Goal: Task Accomplishment & Management: Use online tool/utility

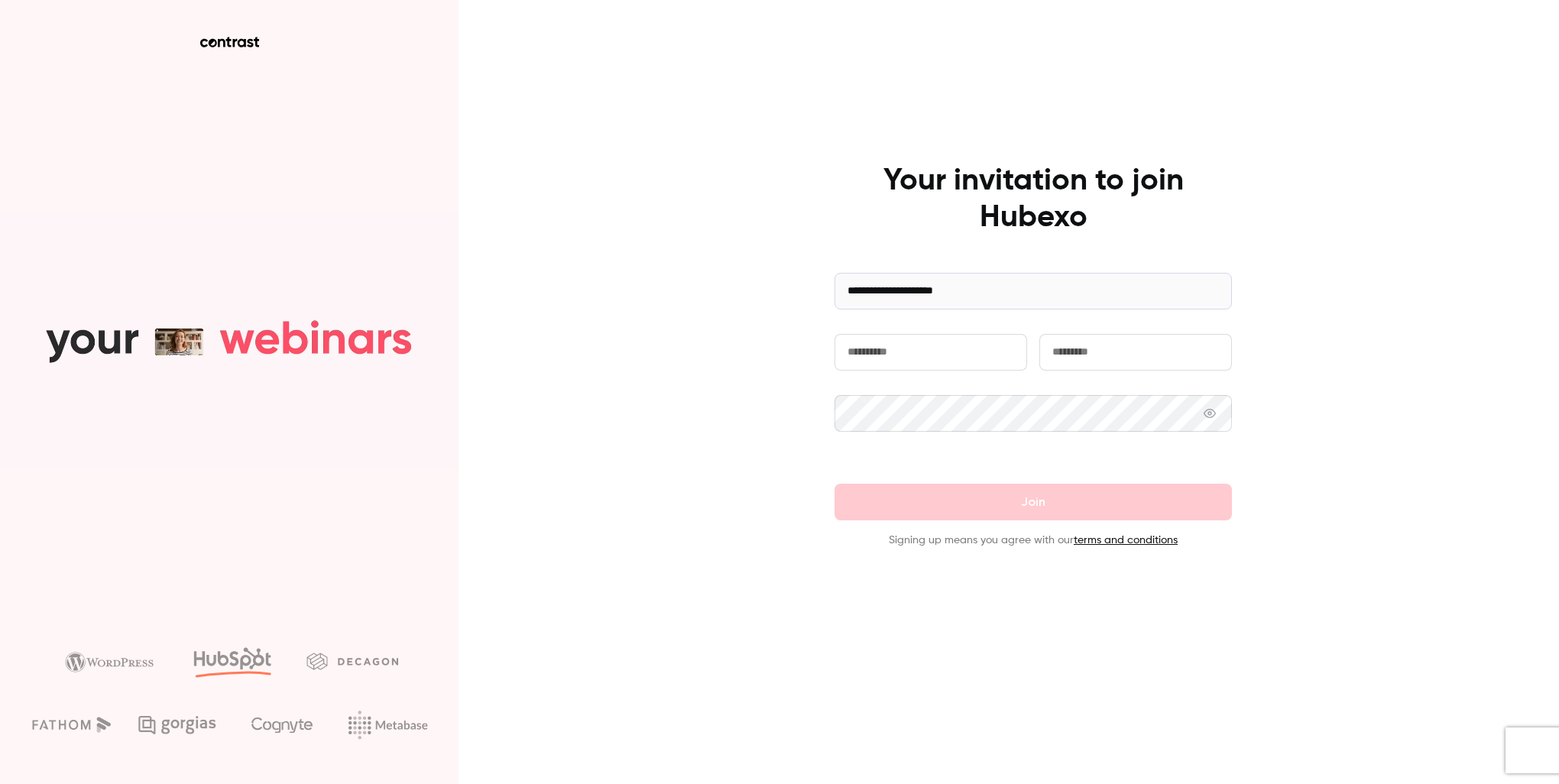
click at [982, 359] on input "text" at bounding box center [930, 351] width 193 height 36
type input "******"
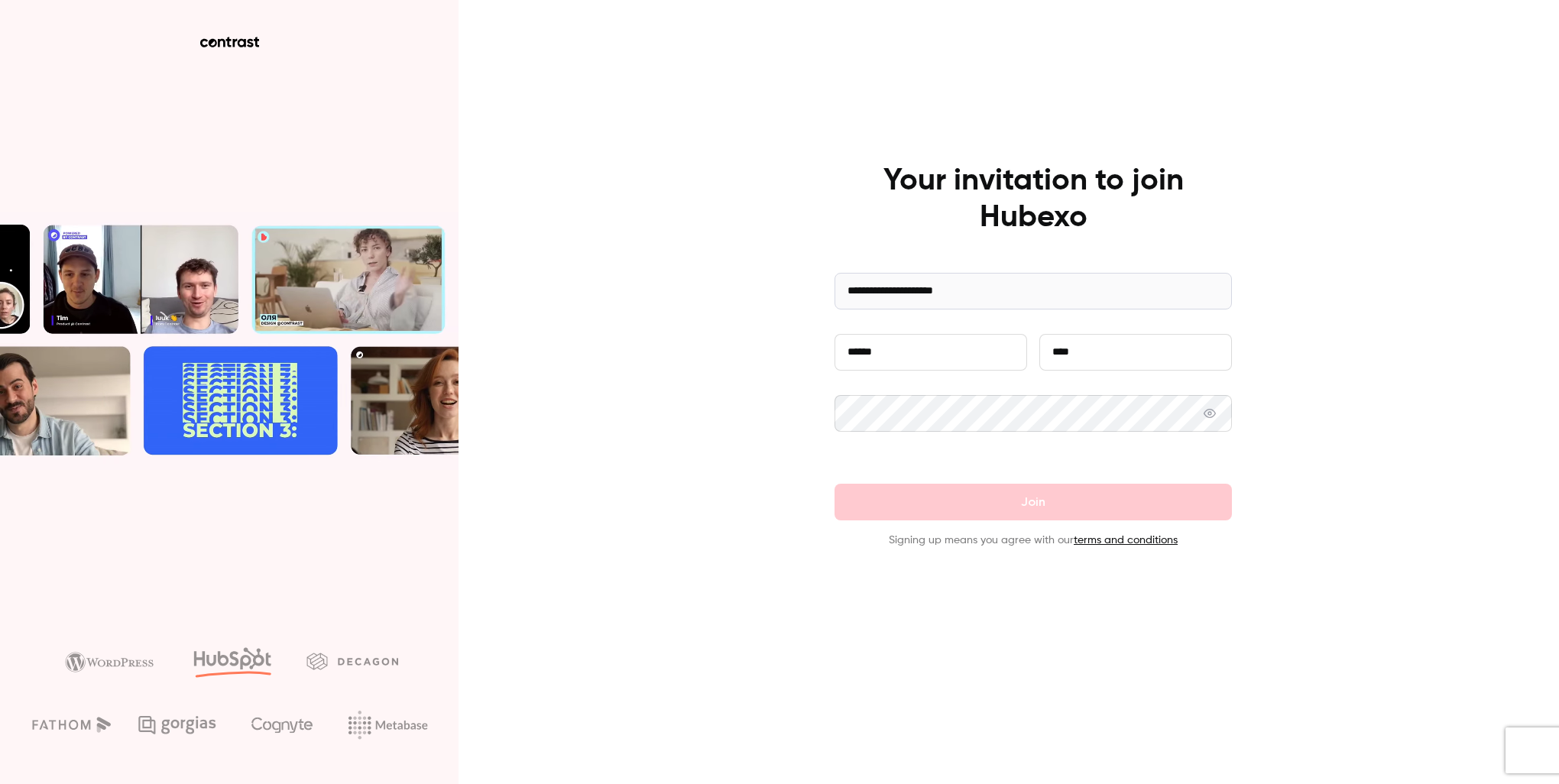
type input "****"
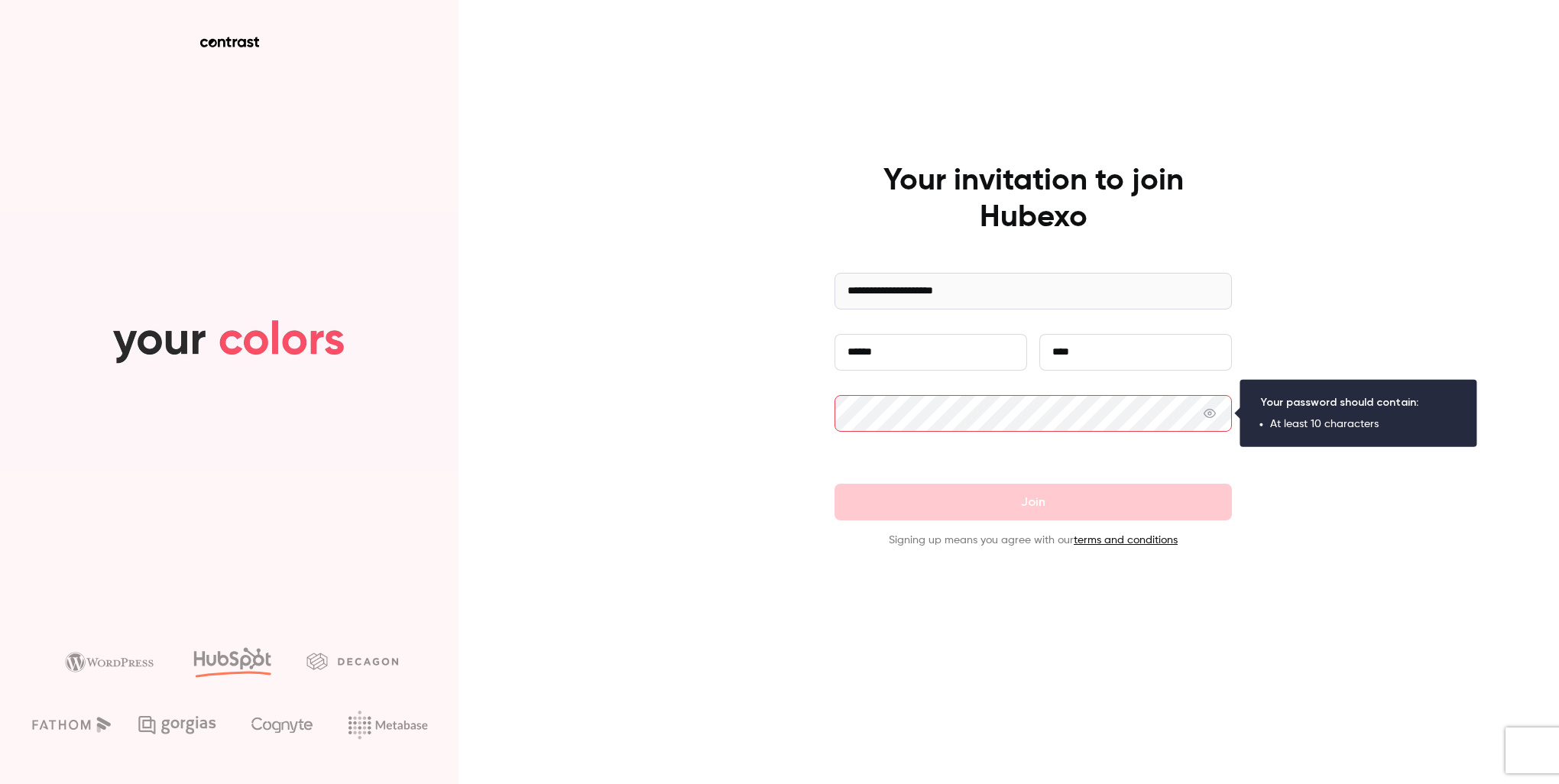
click at [780, 412] on div "**********" at bounding box center [779, 392] width 1559 height 784
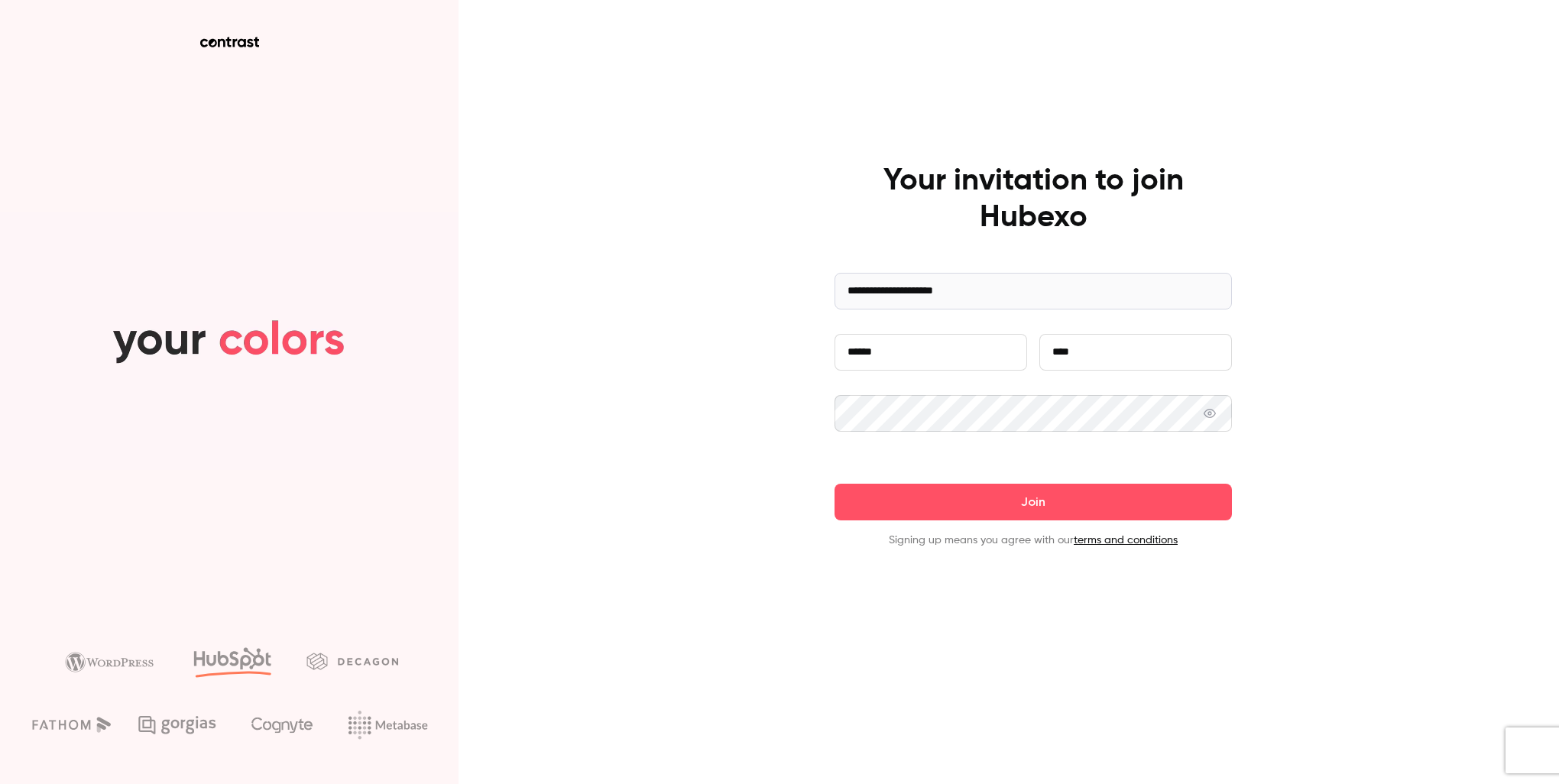
click at [834, 483] on button "Join" at bounding box center [1033, 501] width 398 height 36
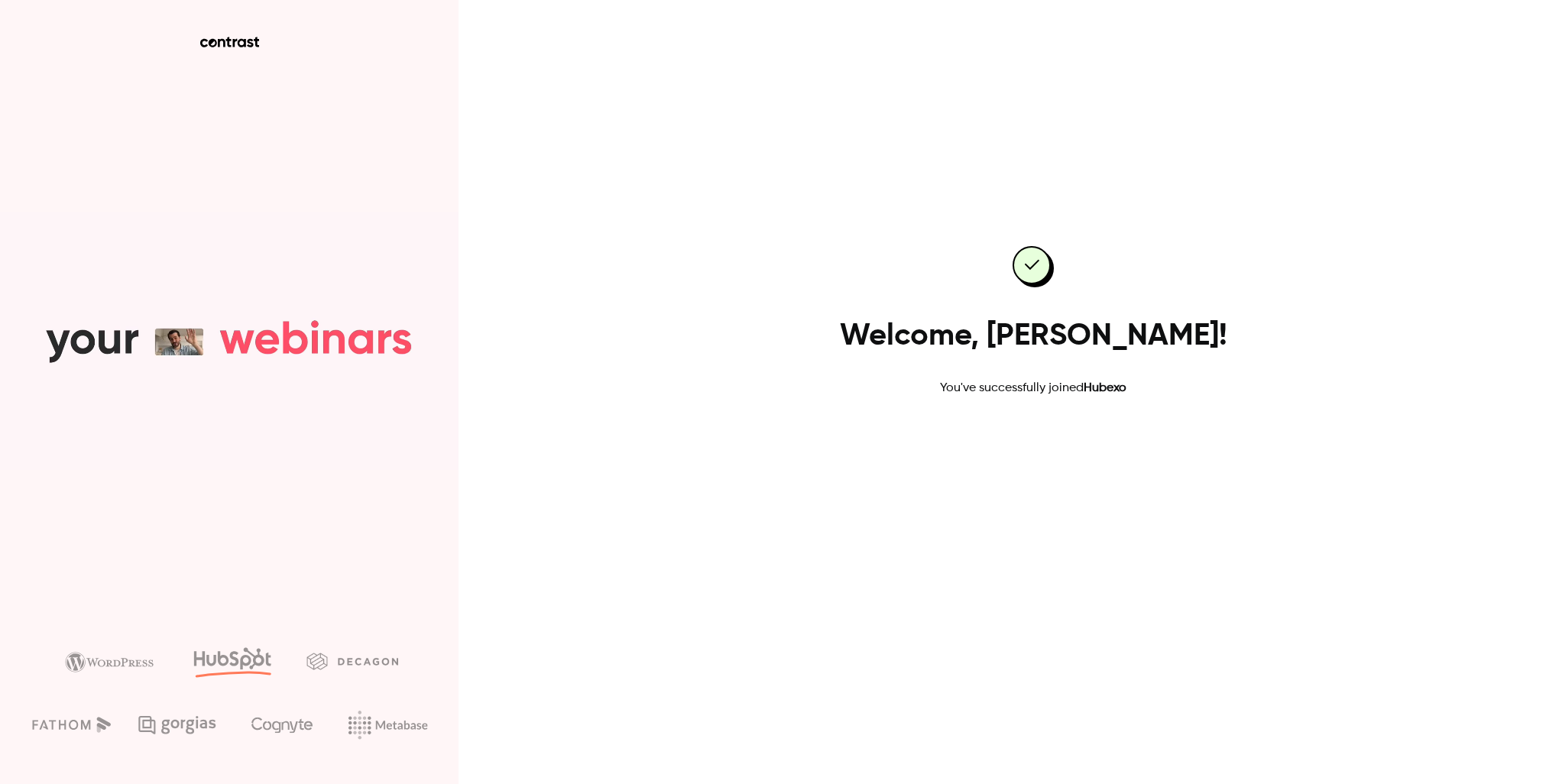
click at [1025, 443] on link "Go to dashboard" at bounding box center [1033, 445] width 130 height 36
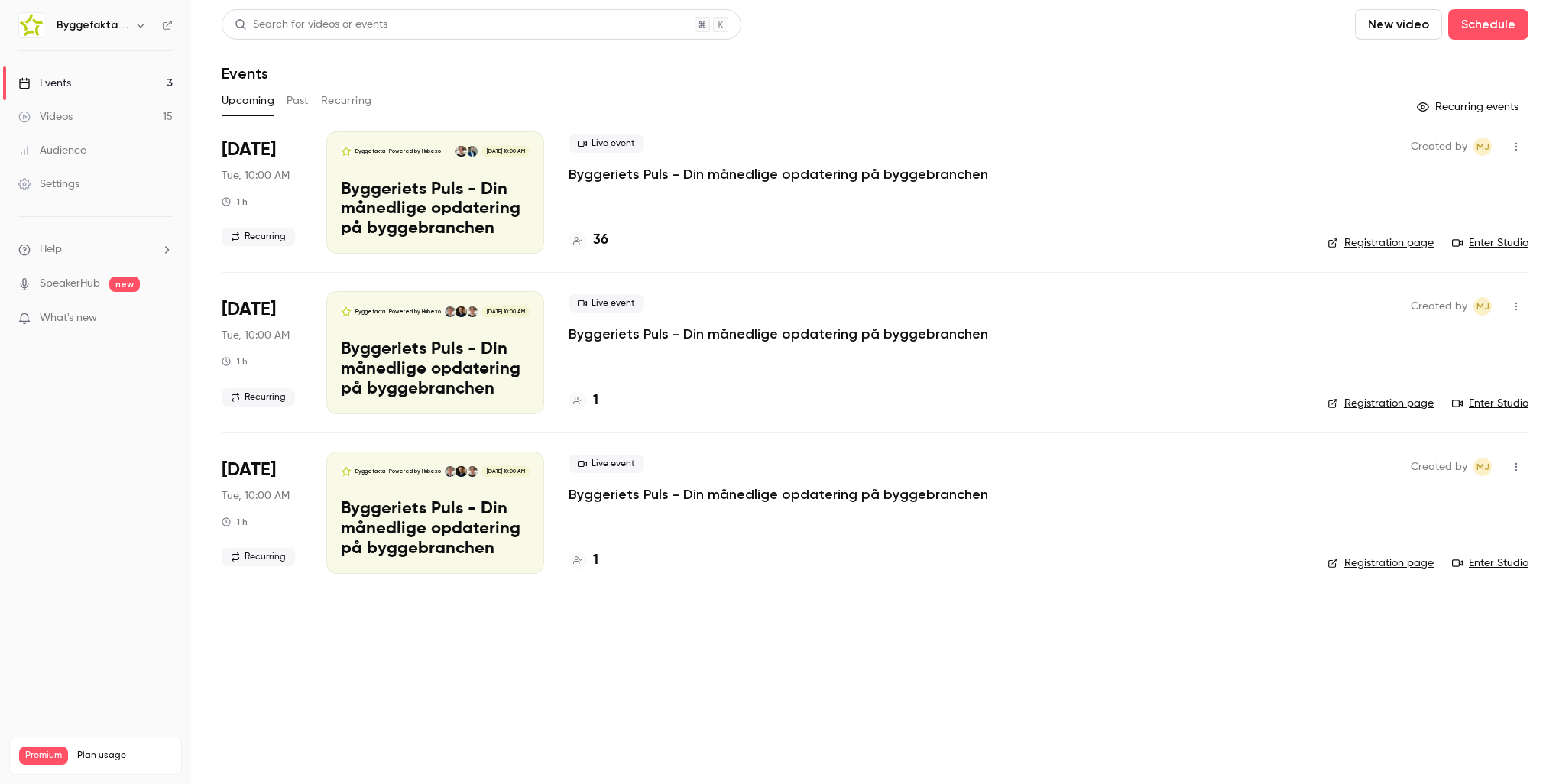
click at [404, 173] on div "Byggefakta | Powered by Hubexo Sep 30, 10:00 AM Byggeriets Puls - Din månedlige…" at bounding box center [435, 192] width 217 height 122
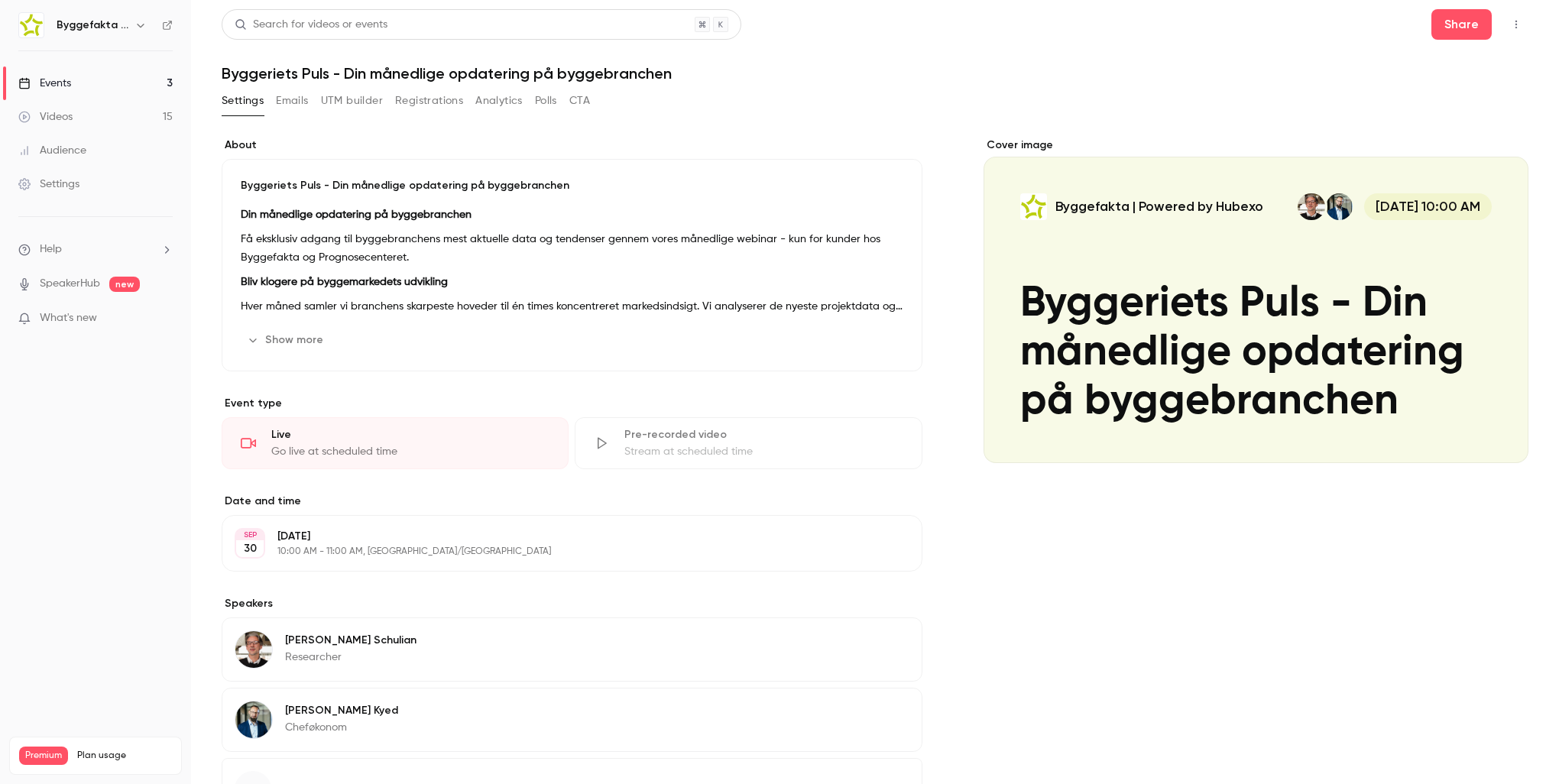
click at [443, 98] on button "Registrations" at bounding box center [429, 101] width 68 height 25
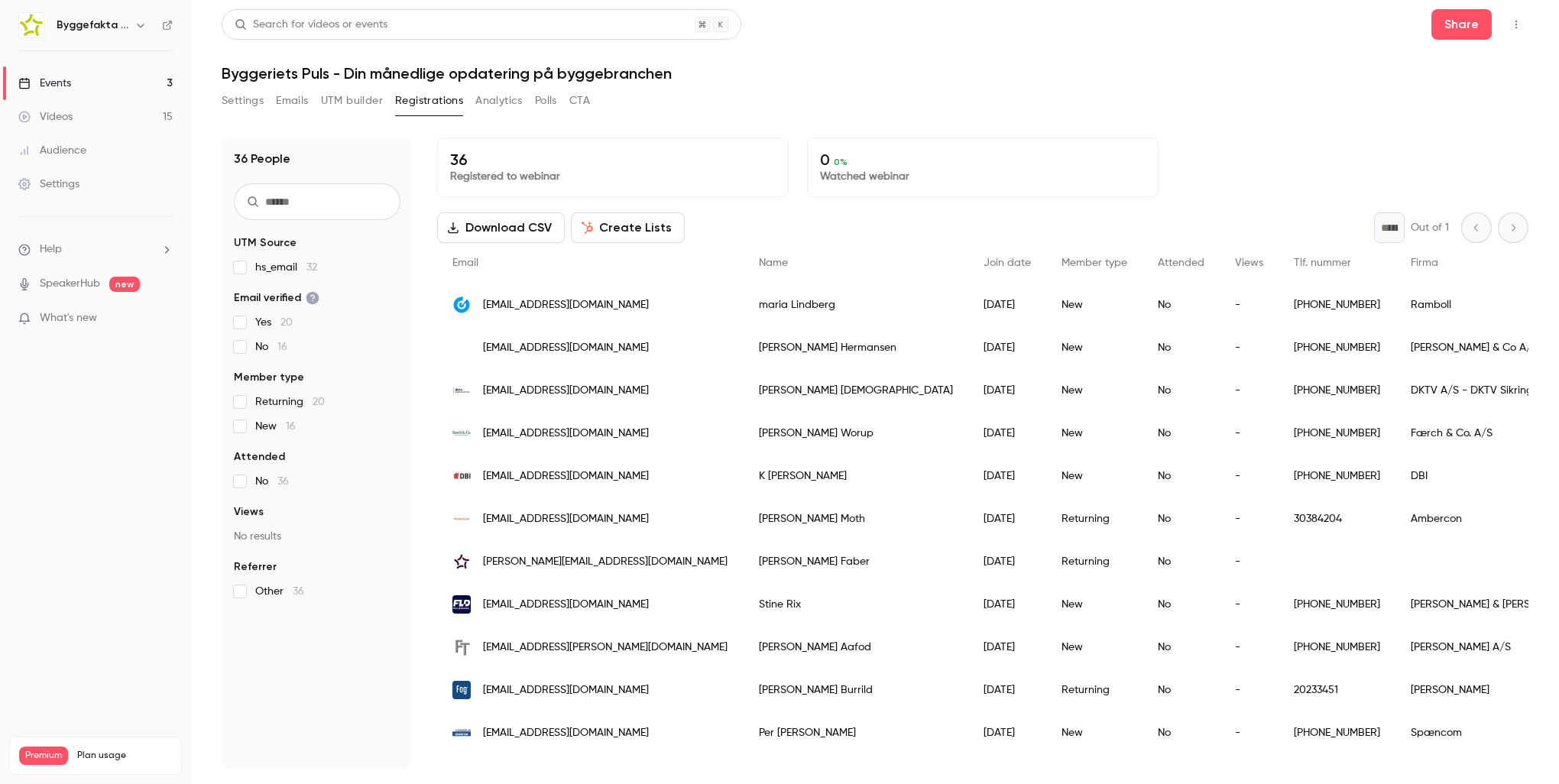
drag, startPoint x: 53, startPoint y: 84, endPoint x: 64, endPoint y: 101, distance: 20.2
click at [53, 84] on div "Events" at bounding box center [44, 82] width 52 height 15
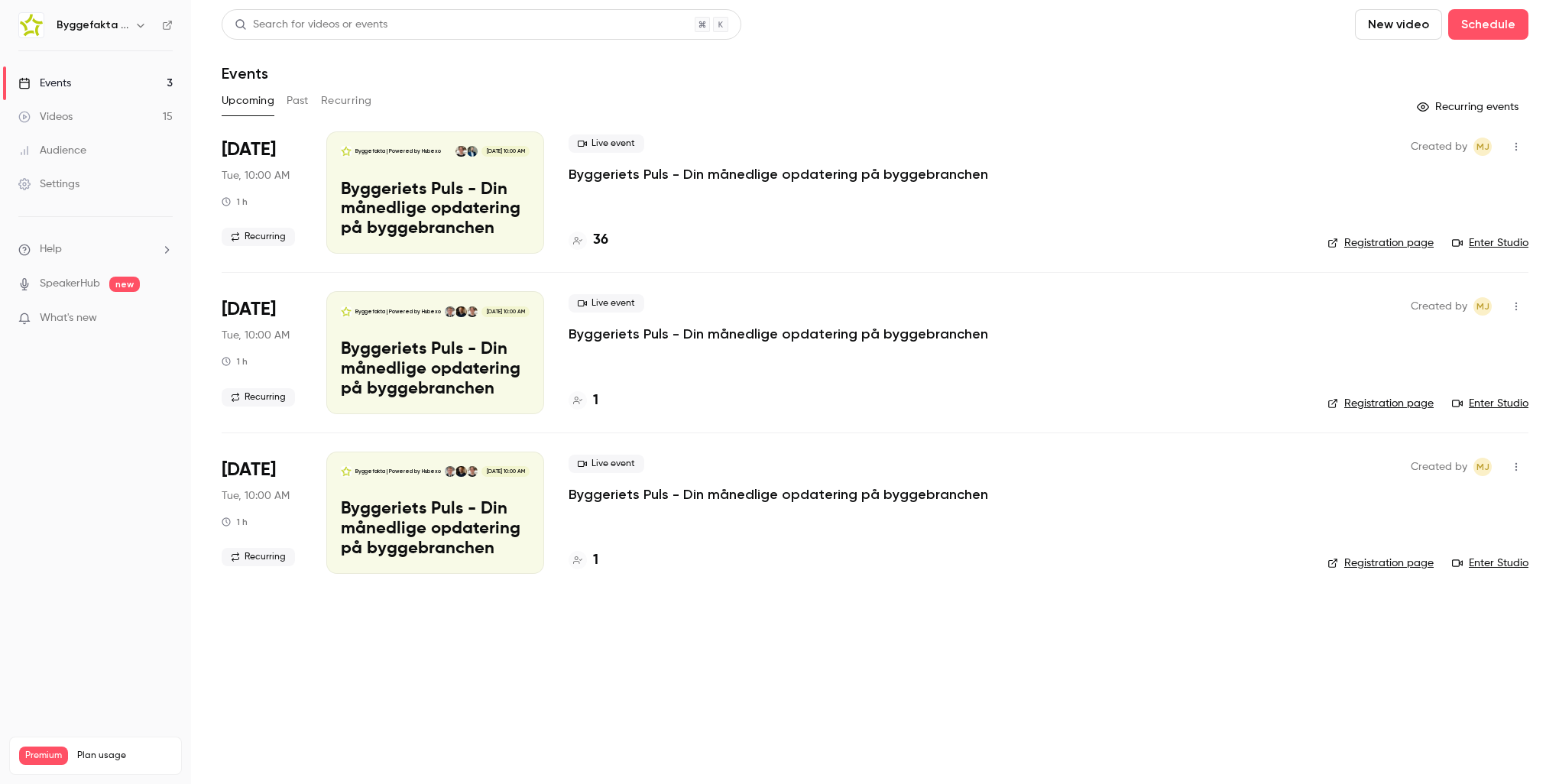
click at [1390, 21] on button "New video" at bounding box center [1398, 24] width 87 height 30
click at [1408, 74] on li "Record" at bounding box center [1443, 67] width 165 height 40
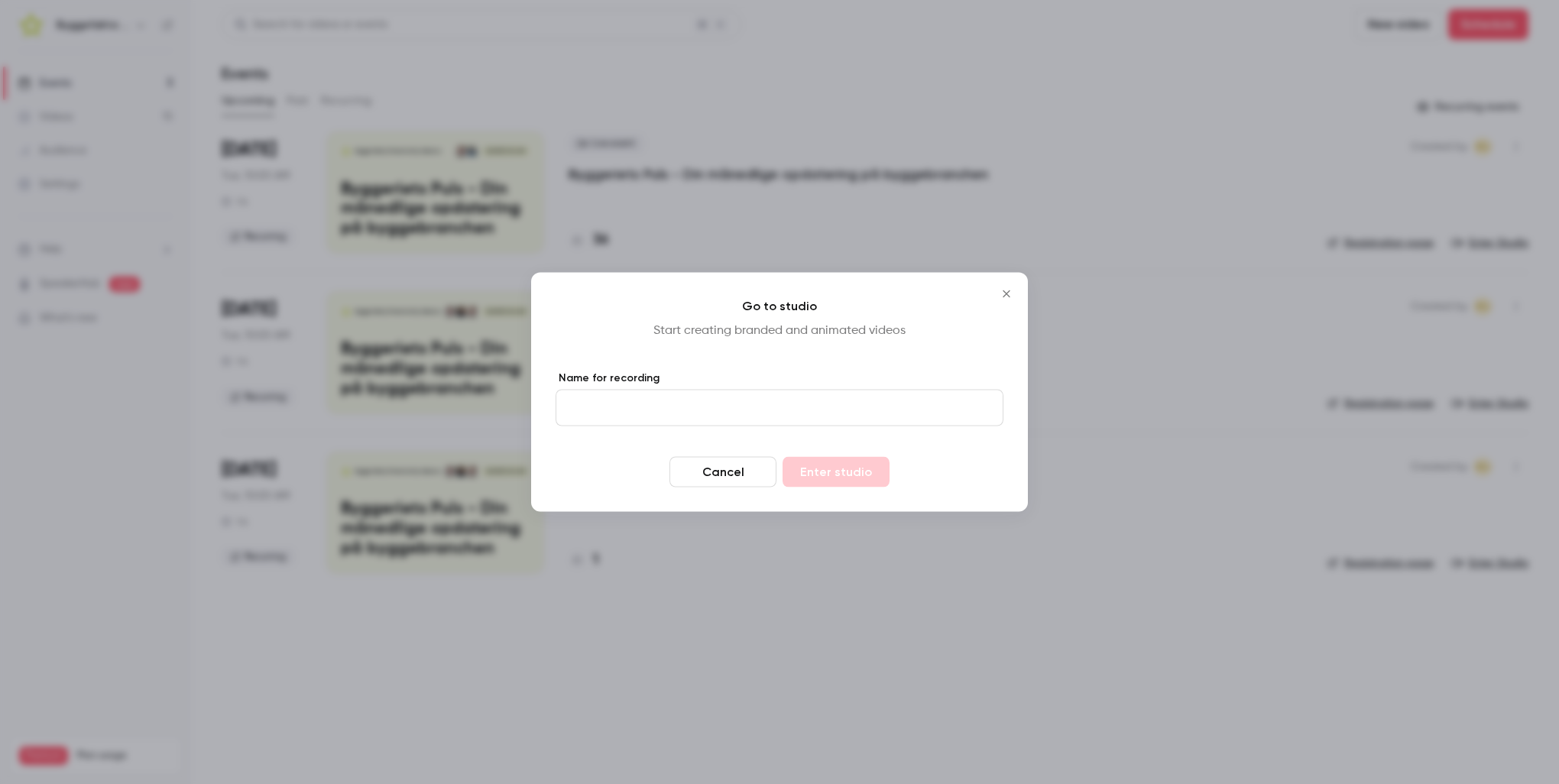
click at [652, 404] on input "Name for recording" at bounding box center [779, 407] width 448 height 36
type input "****"
click at [834, 466] on button "Enter studio" at bounding box center [836, 472] width 107 height 30
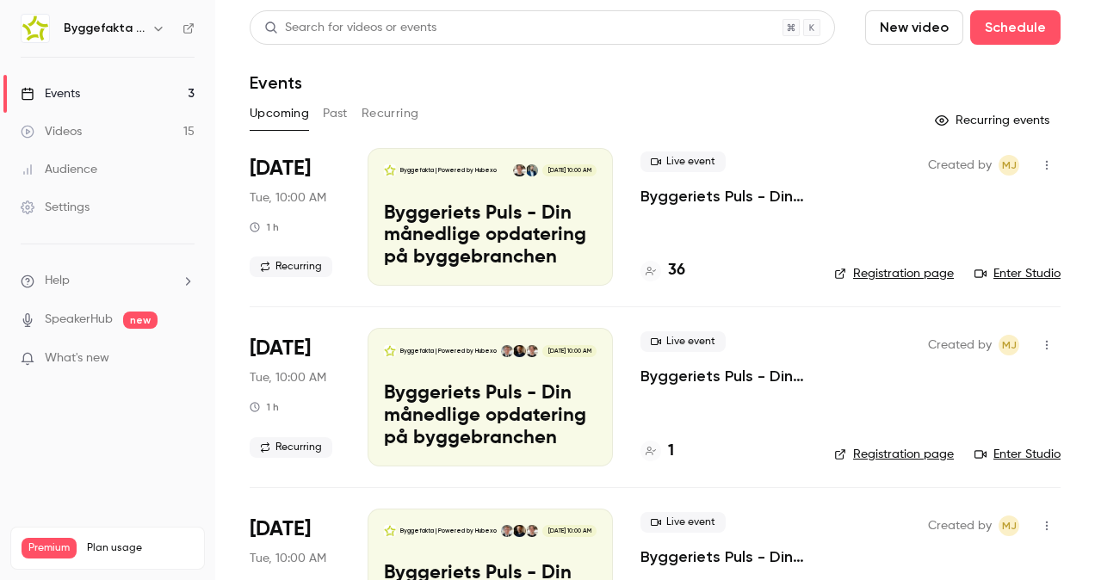
click at [338, 115] on button "Past" at bounding box center [335, 114] width 25 height 28
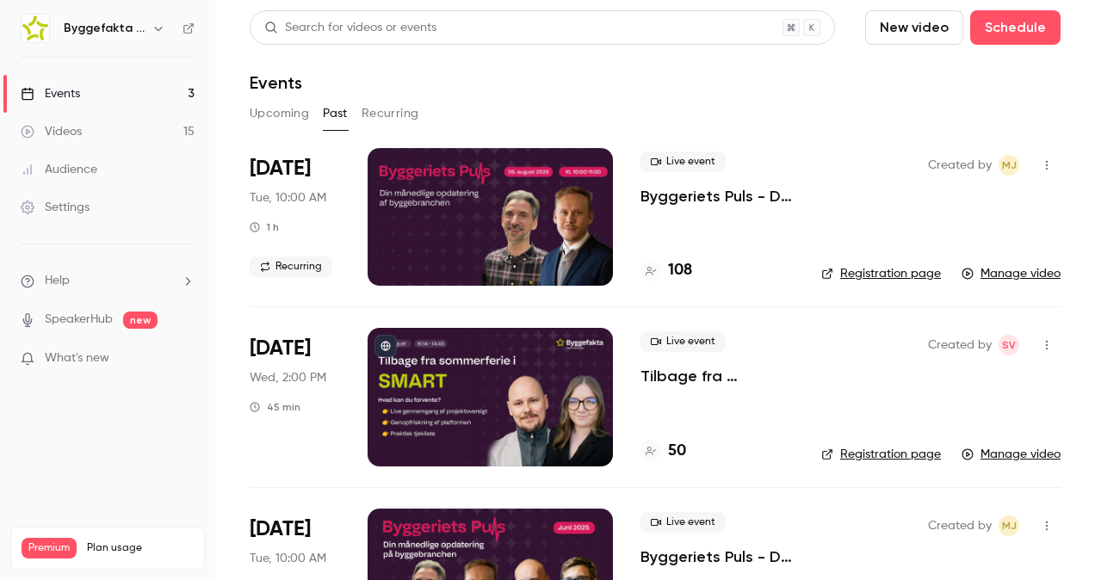
click at [79, 132] on div "Videos" at bounding box center [51, 131] width 61 height 17
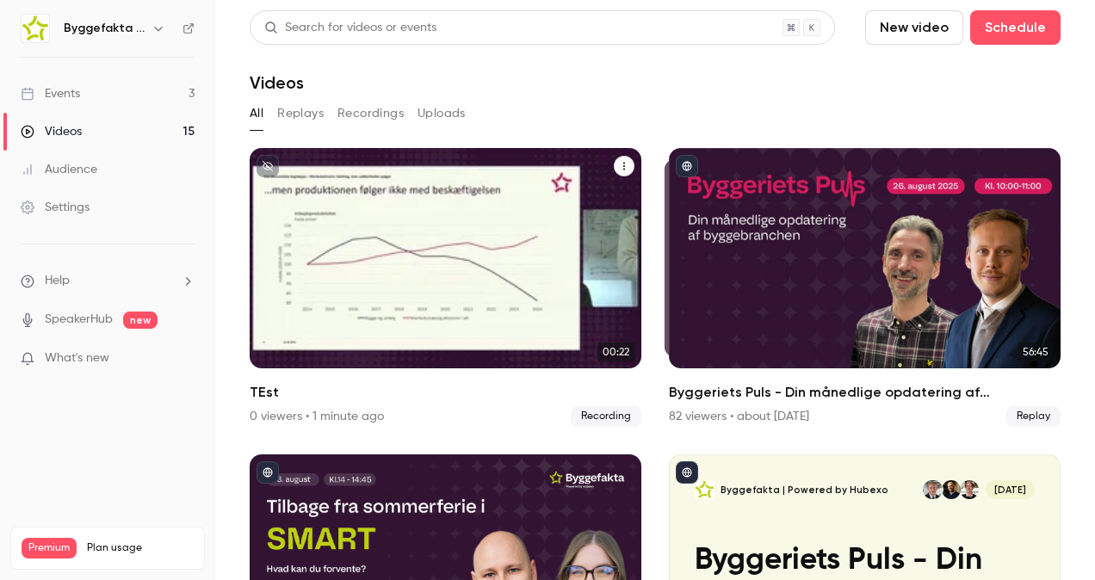
click at [619, 166] on icon "TEst" at bounding box center [624, 166] width 10 height 10
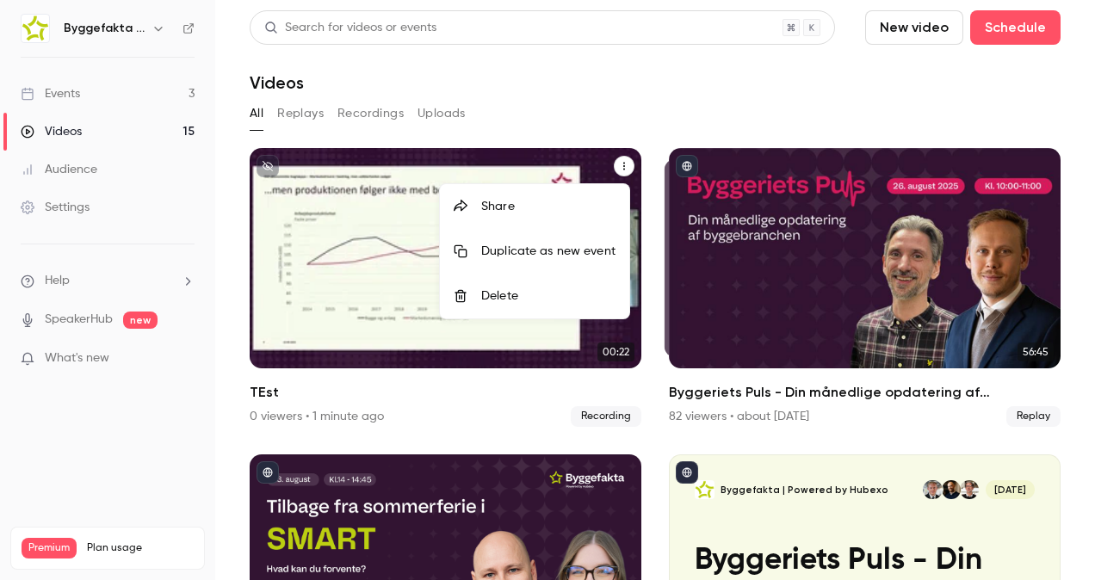
click at [543, 307] on li "Delete" at bounding box center [534, 296] width 189 height 45
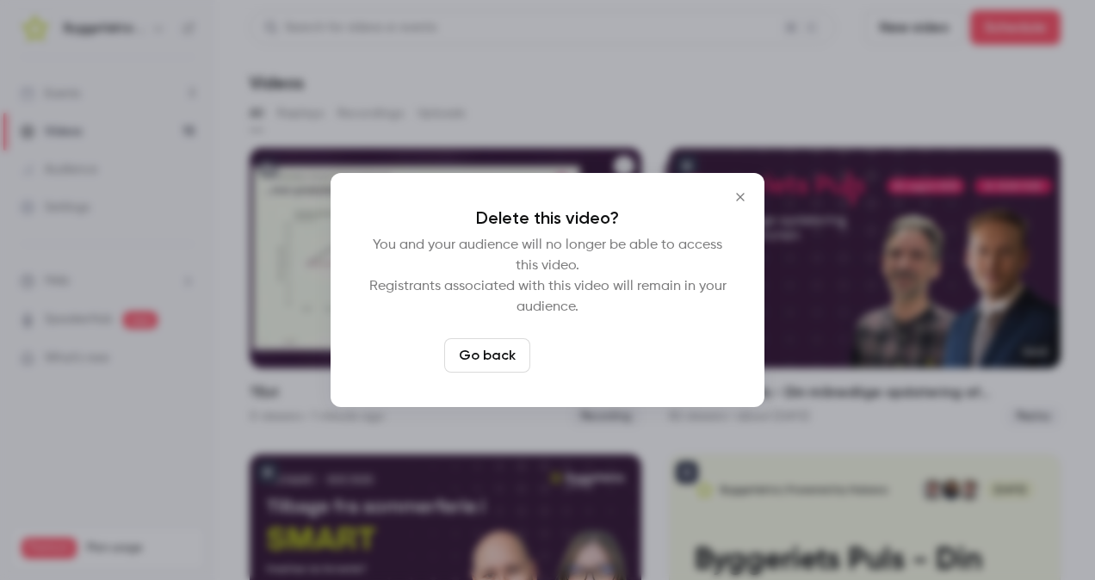
click at [610, 364] on button "Delete video" at bounding box center [594, 355] width 115 height 34
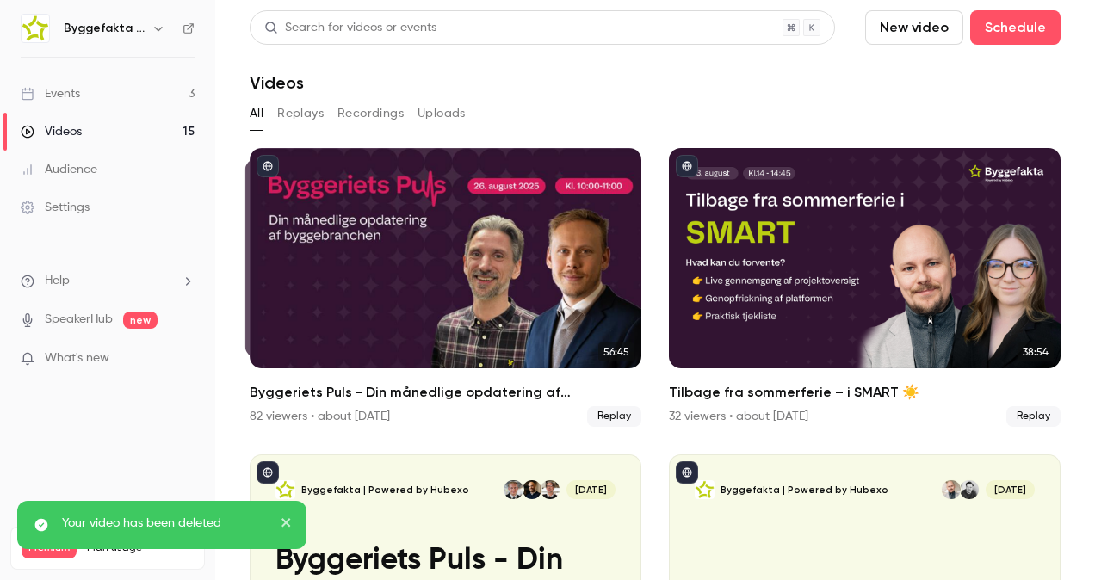
click at [48, 86] on div "Events" at bounding box center [50, 93] width 59 height 17
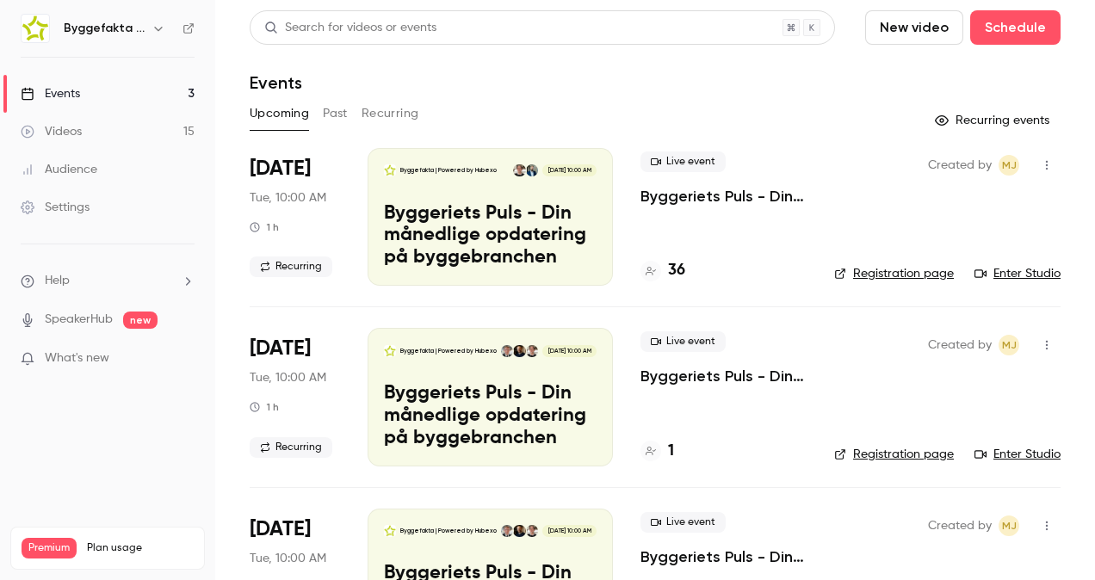
click at [997, 267] on link "Enter Studio" at bounding box center [1018, 273] width 86 height 17
